Goal: Browse casually

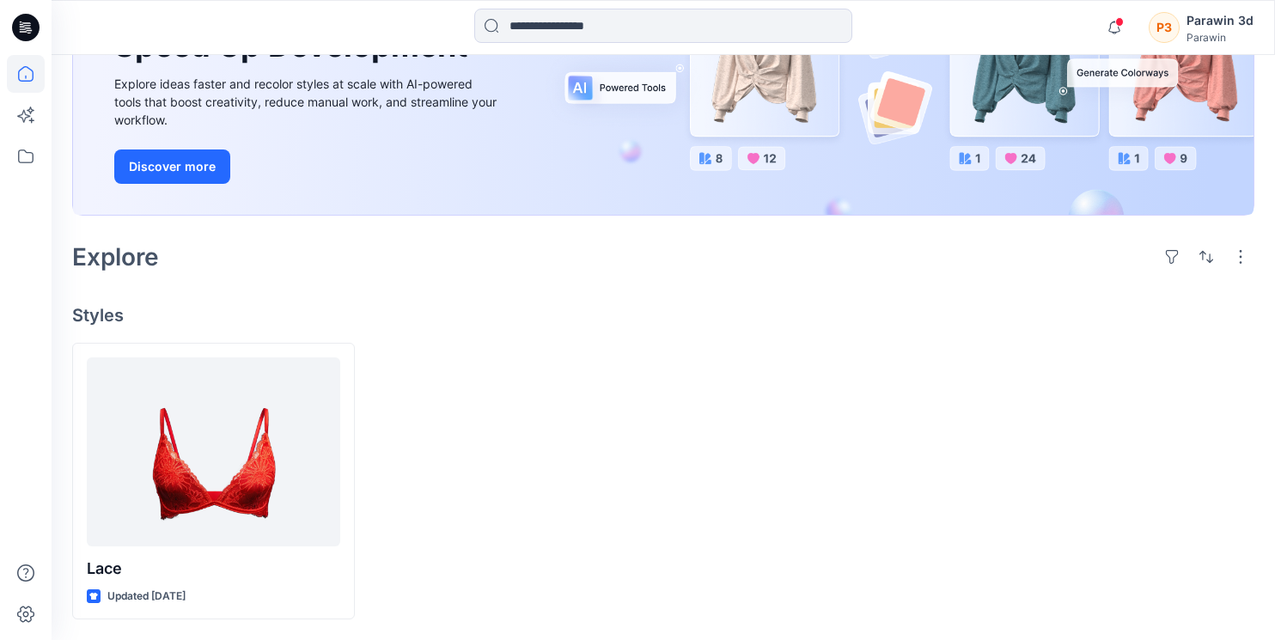
scroll to position [308, 0]
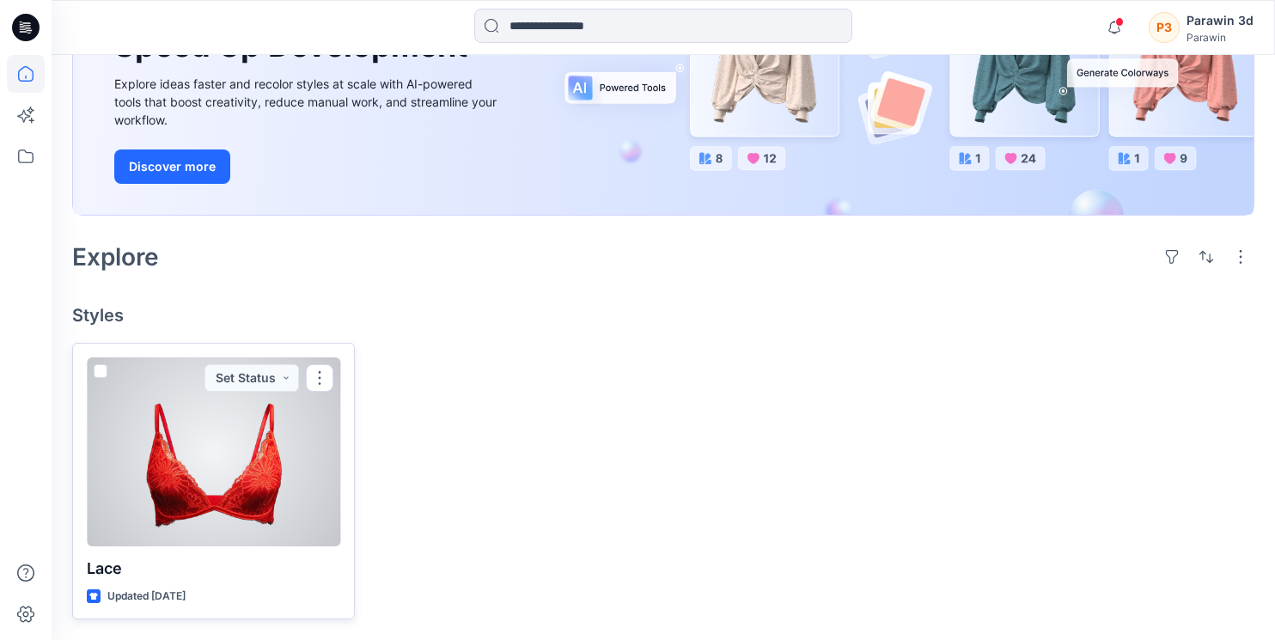
click at [217, 460] on div at bounding box center [213, 451] width 253 height 189
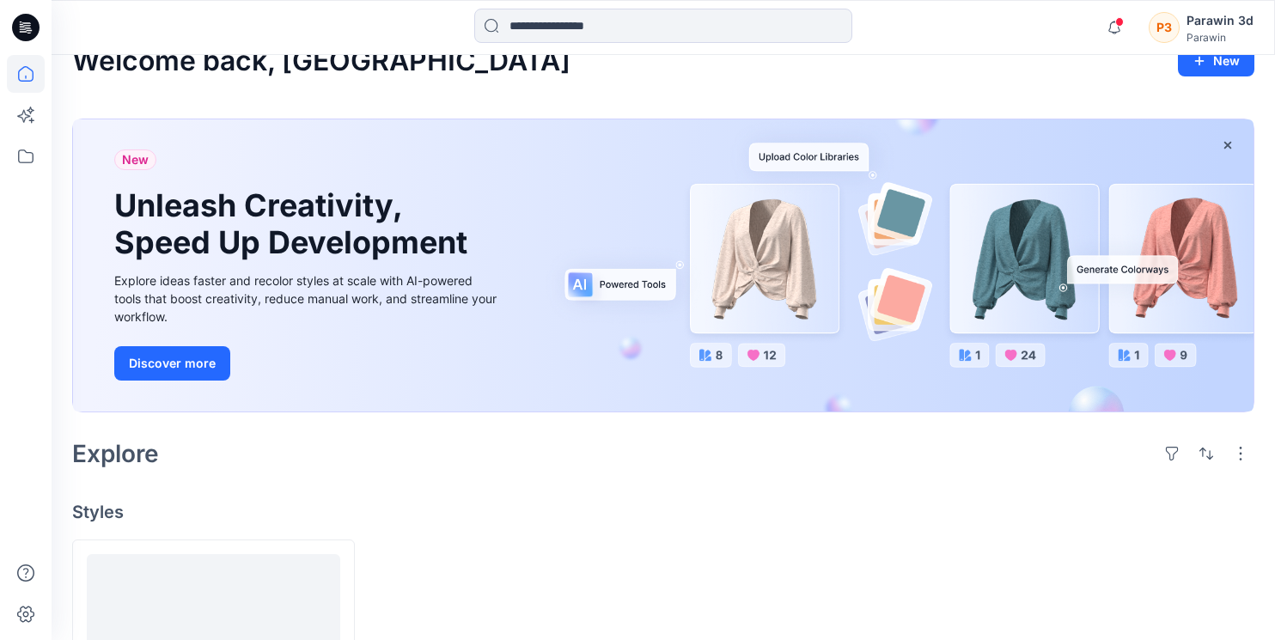
scroll to position [308, 0]
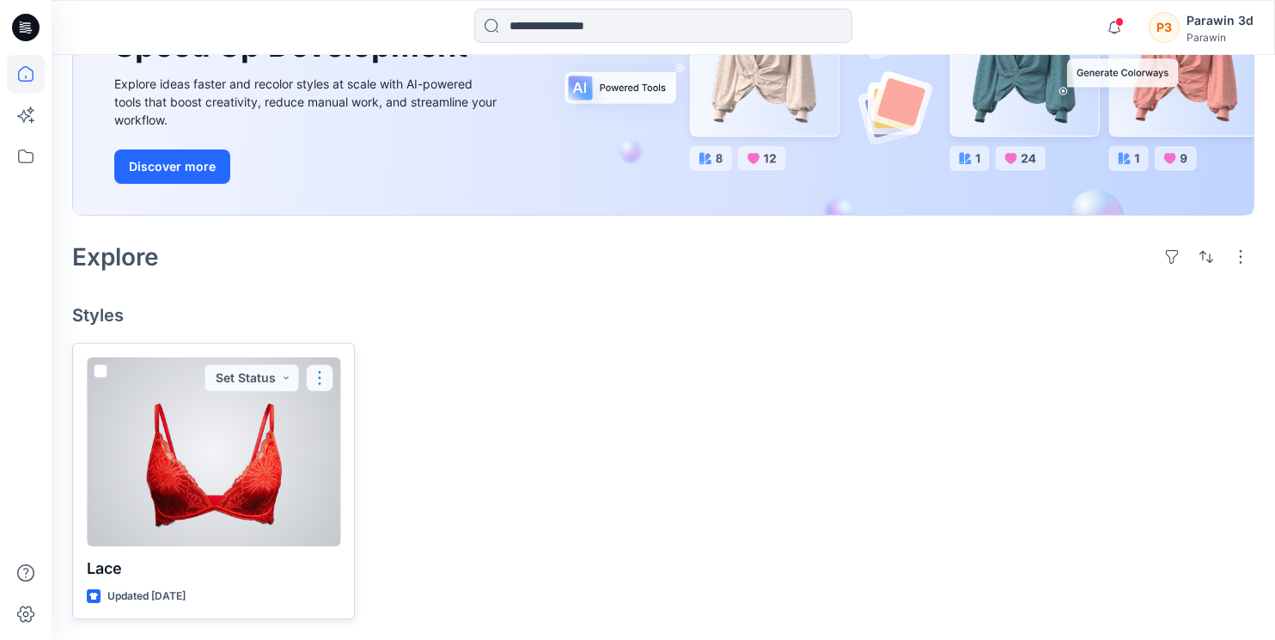
click at [327, 364] on button "button" at bounding box center [319, 377] width 27 height 27
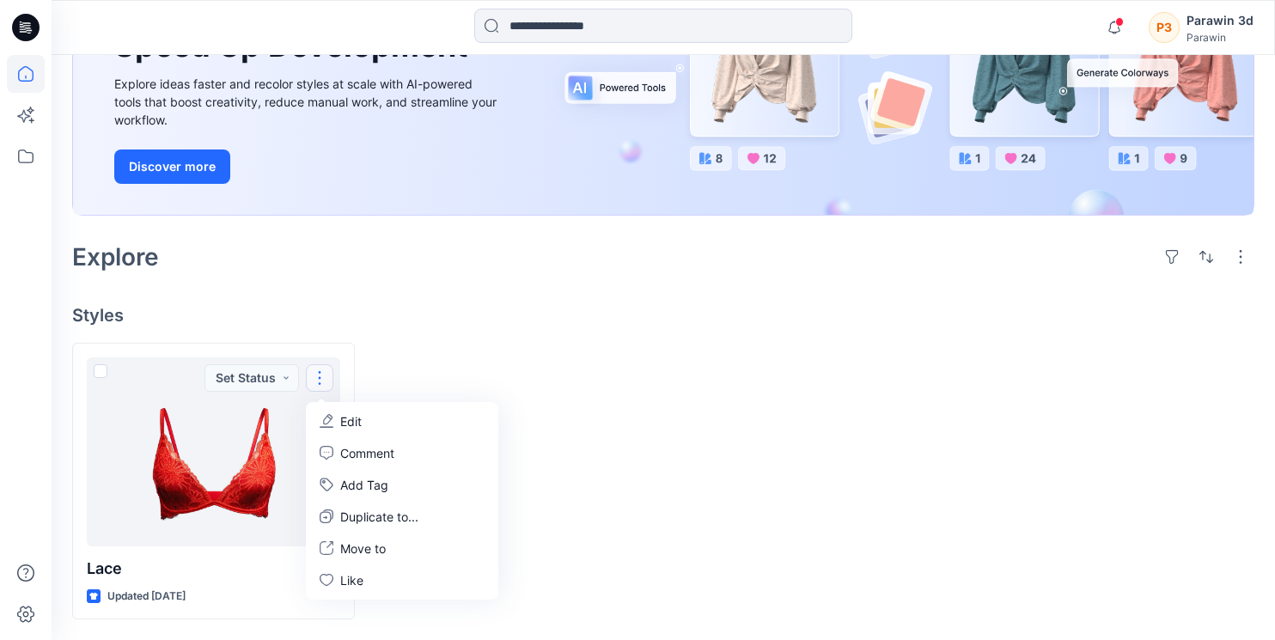
click at [895, 432] on div at bounding box center [813, 482] width 283 height 278
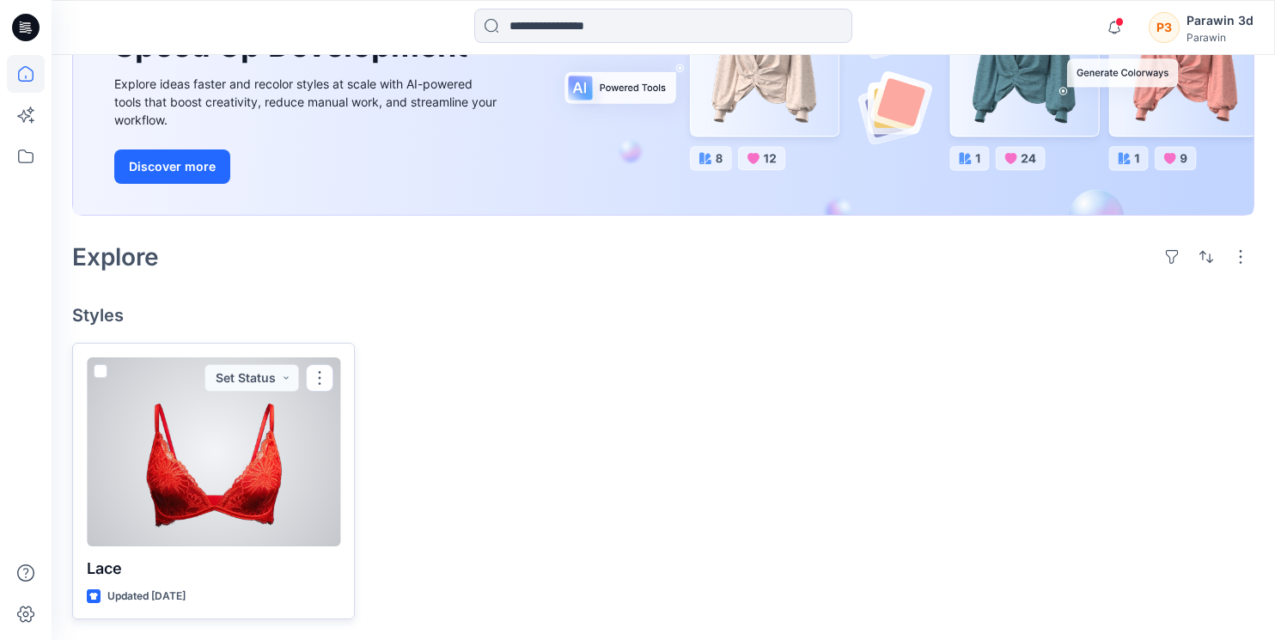
click at [292, 478] on div at bounding box center [213, 451] width 253 height 189
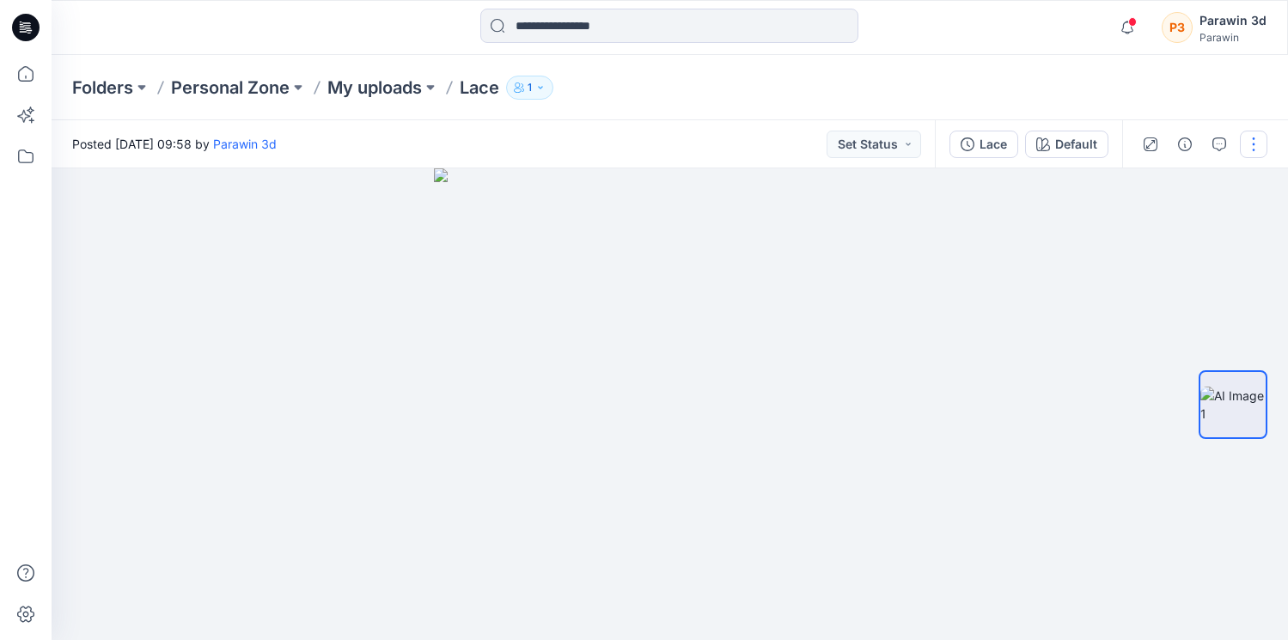
click at [1243, 143] on button "button" at bounding box center [1253, 144] width 27 height 27
